Goal: Navigation & Orientation: Find specific page/section

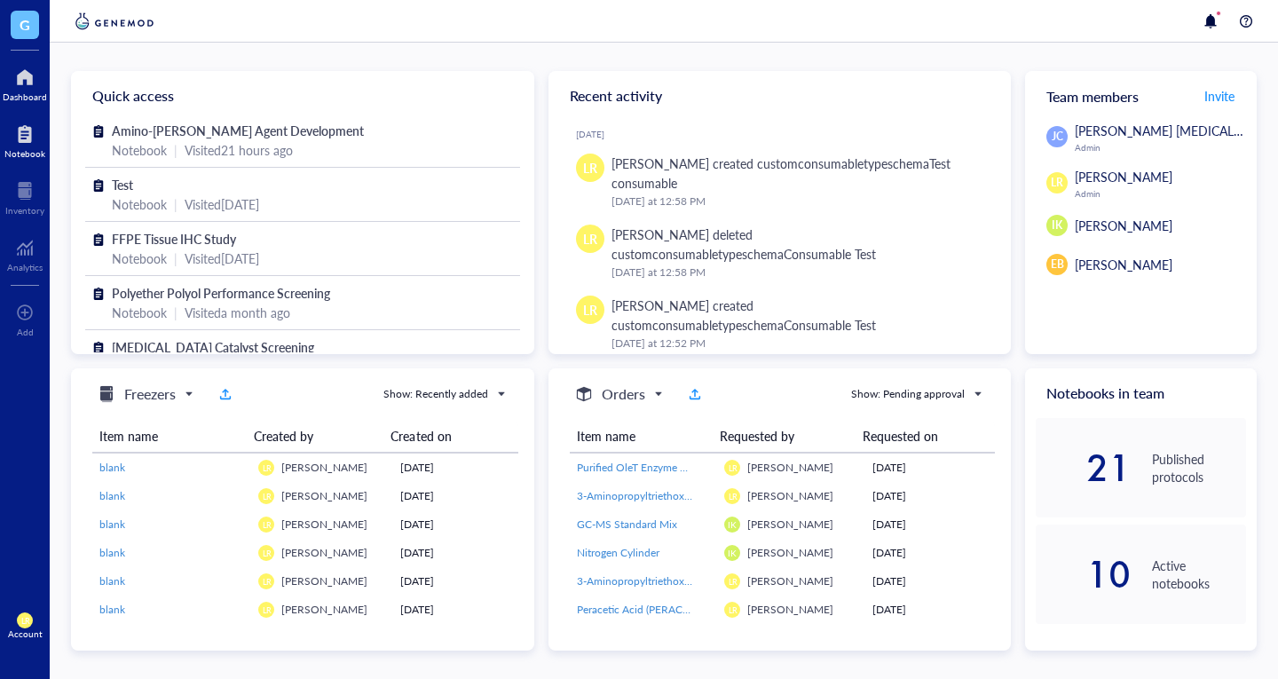
click at [30, 122] on div at bounding box center [24, 134] width 41 height 28
